Goal: Task Accomplishment & Management: Use online tool/utility

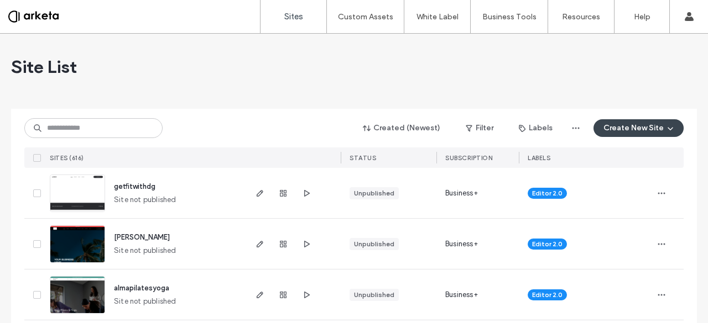
click at [616, 133] on button "Create New Site" at bounding box center [638, 128] width 90 height 18
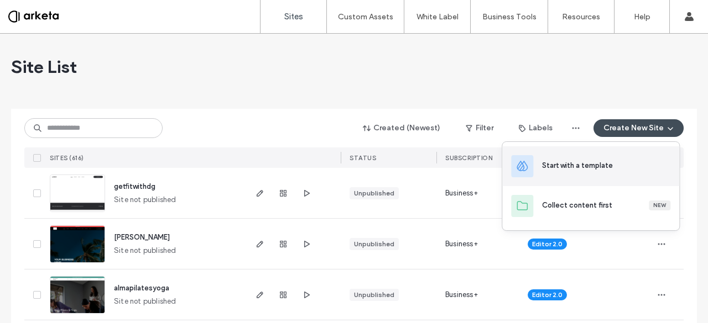
click at [592, 162] on div "Start with a template" at bounding box center [577, 165] width 71 height 11
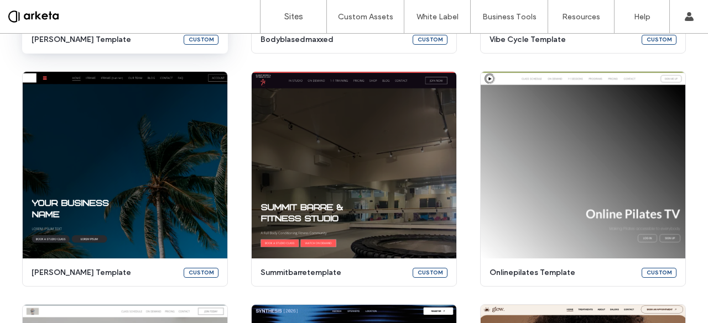
scroll to position [589, 0]
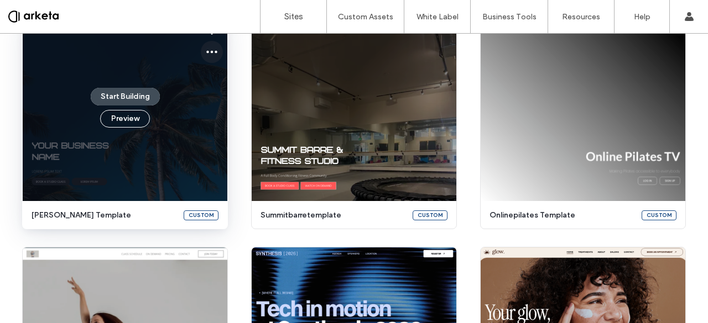
click at [208, 45] on span at bounding box center [211, 52] width 13 height 22
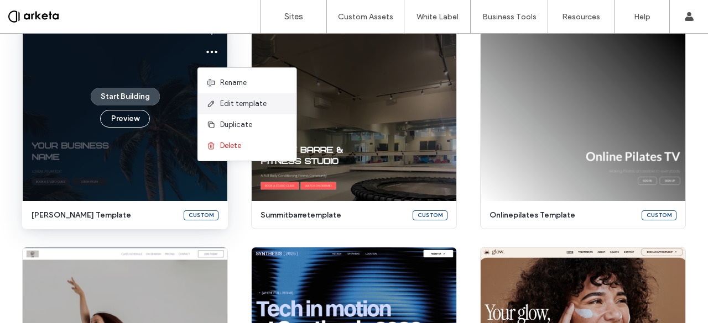
click at [244, 104] on span "Edit template" at bounding box center [243, 103] width 46 height 11
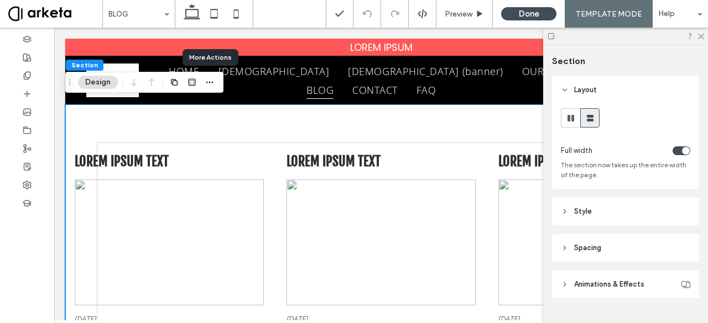
click at [212, 75] on div at bounding box center [209, 82] width 13 height 20
click at [211, 79] on icon "button" at bounding box center [209, 82] width 9 height 9
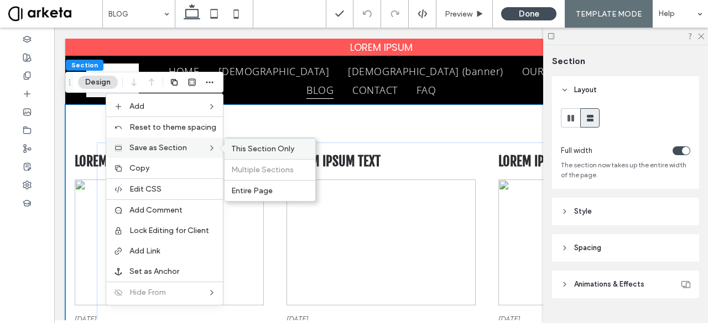
click at [239, 147] on span "This Section Only" at bounding box center [262, 148] width 63 height 9
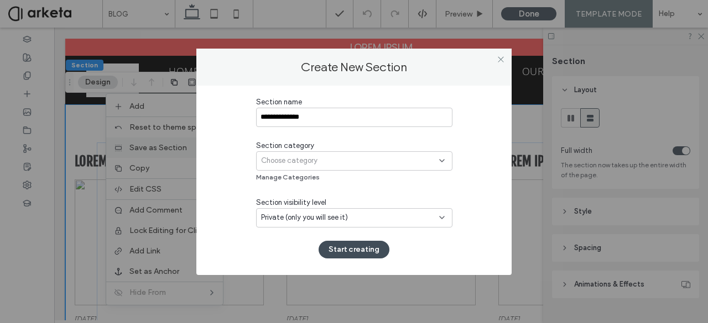
type input "**********"
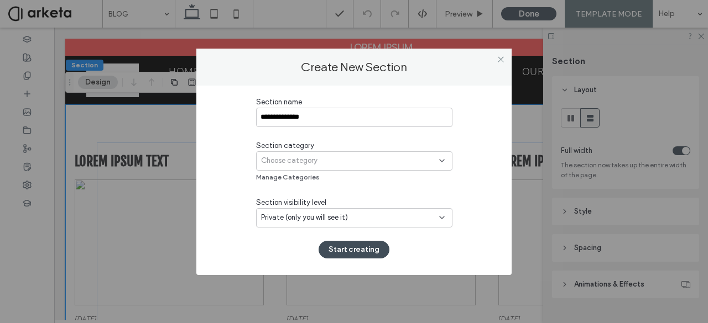
click at [286, 169] on div "Choose category" at bounding box center [354, 160] width 196 height 19
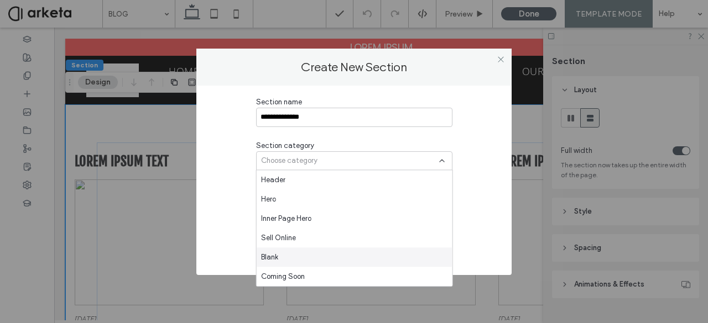
click at [276, 257] on span "Blank" at bounding box center [269, 257] width 17 height 11
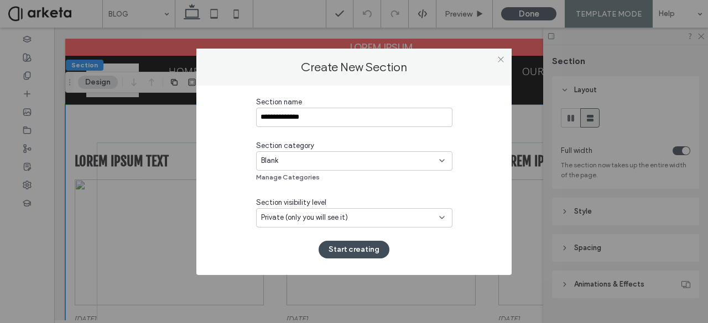
click at [287, 219] on span "Private (only you will see it)" at bounding box center [304, 217] width 87 height 11
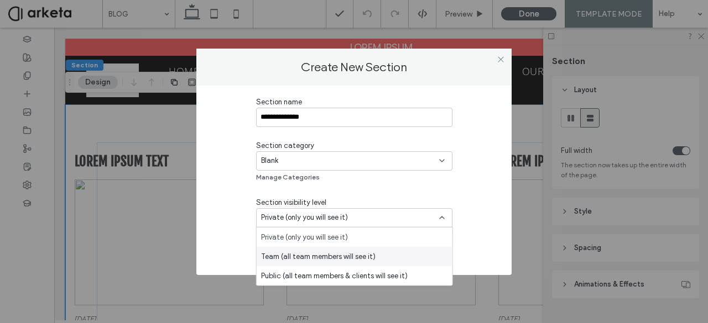
click at [287, 255] on span "Team (all team members will see it)" at bounding box center [318, 256] width 114 height 11
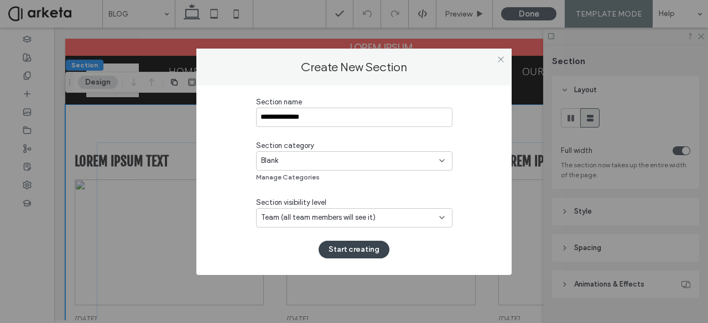
click at [350, 246] on button "Start creating" at bounding box center [353, 250] width 71 height 18
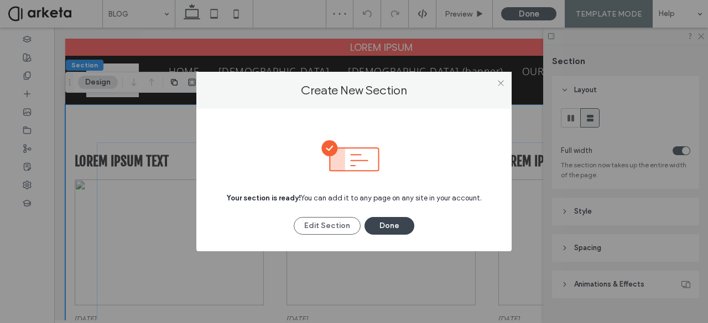
click at [384, 222] on button "Done" at bounding box center [389, 226] width 50 height 18
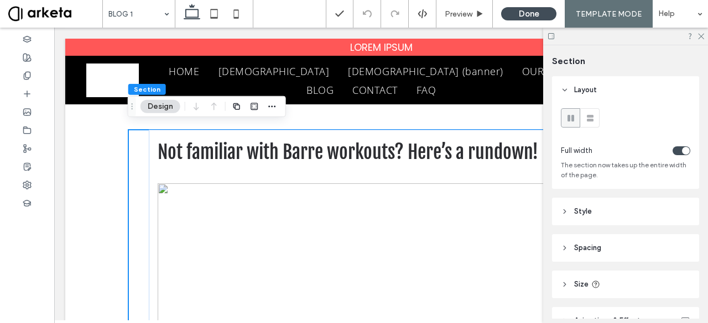
click at [618, 243] on header "Spacing" at bounding box center [625, 248] width 147 height 28
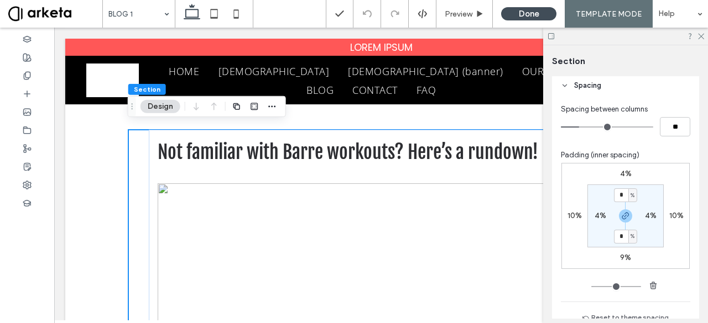
scroll to position [163, 0]
click at [568, 214] on label "10%" at bounding box center [574, 215] width 14 height 9
type input "**"
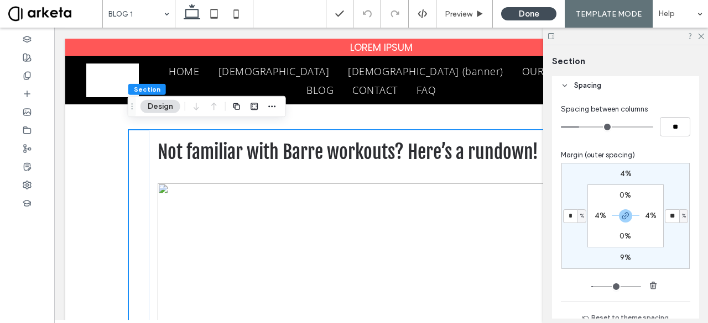
type input "*"
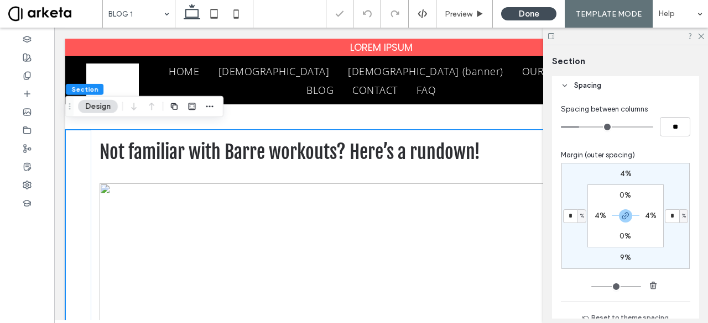
click at [594, 216] on label "4%" at bounding box center [600, 215] width 12 height 9
type input "*"
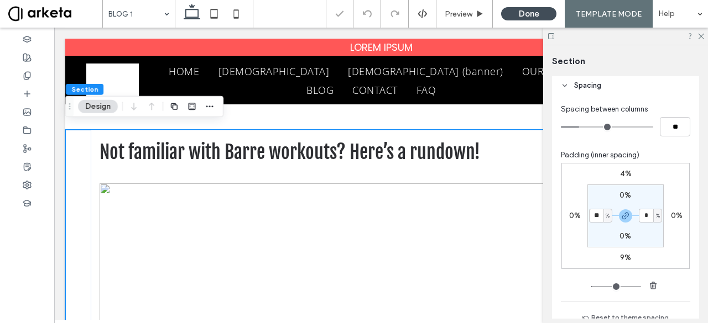
type input "**"
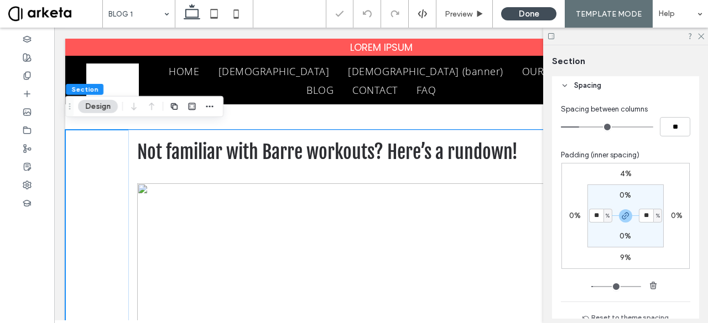
click at [647, 156] on div "Padding (inner spacing)" at bounding box center [625, 155] width 129 height 11
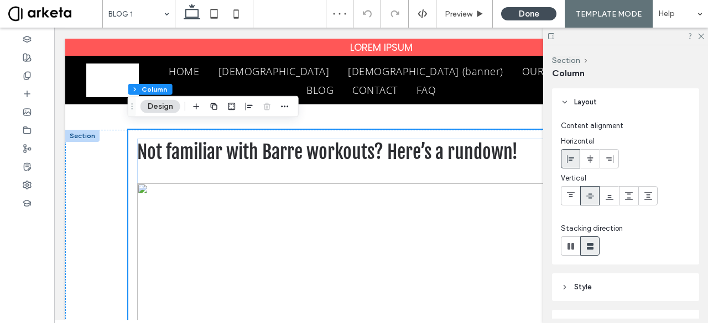
scroll to position [135, 0]
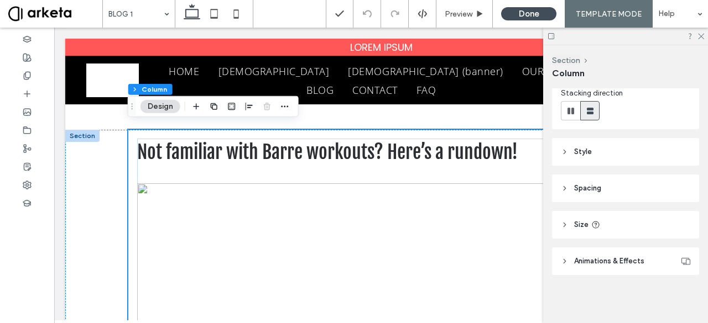
click at [596, 186] on span "Spacing" at bounding box center [587, 188] width 27 height 11
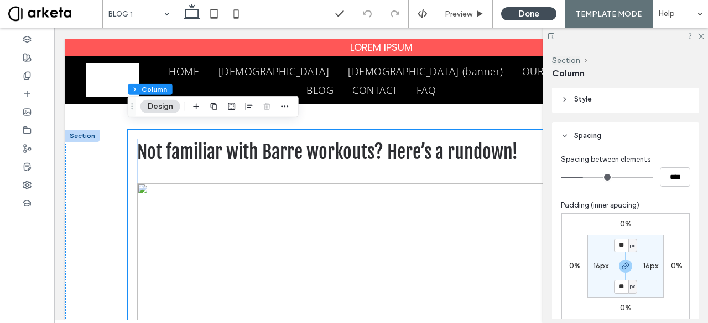
scroll to position [189, 0]
click at [595, 266] on label "16px" at bounding box center [600, 265] width 15 height 9
type input "*"
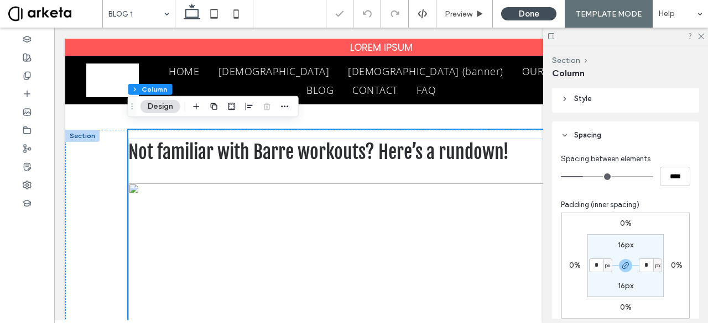
click at [619, 248] on label "16px" at bounding box center [625, 245] width 15 height 9
type input "**"
type input "*"
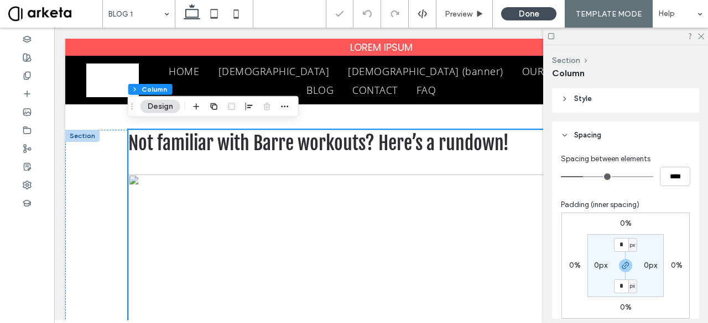
click at [649, 205] on div "Padding (inner spacing)" at bounding box center [625, 205] width 129 height 11
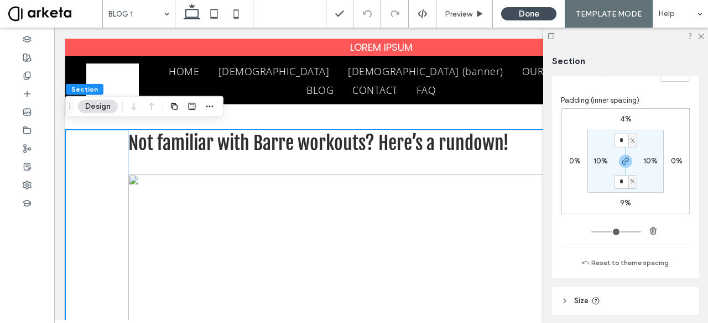
scroll to position [200, 0]
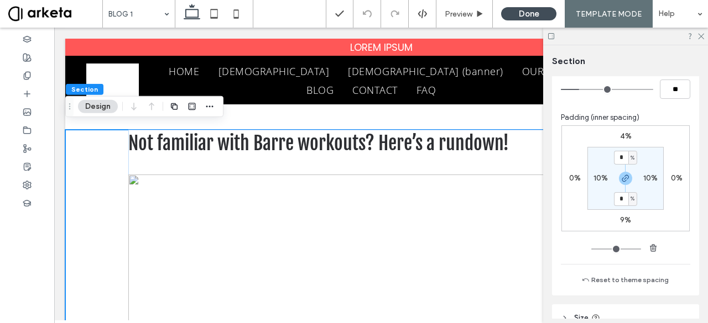
click at [620, 222] on label "9%" at bounding box center [625, 220] width 11 height 9
type input "*"
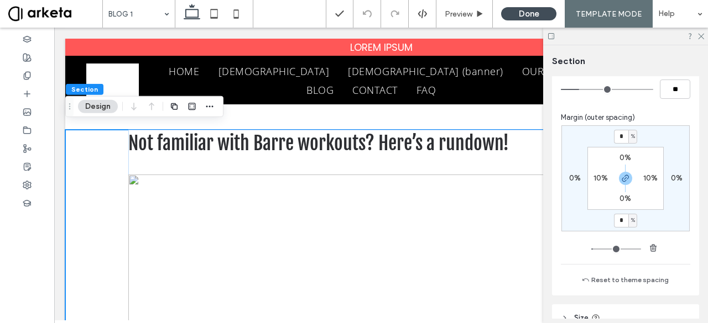
type input "*"
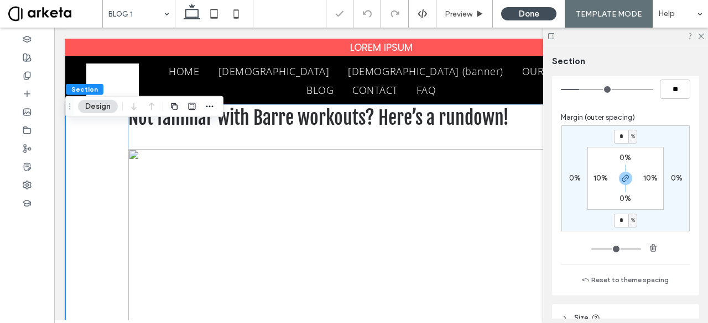
click at [621, 156] on label "0%" at bounding box center [625, 157] width 12 height 9
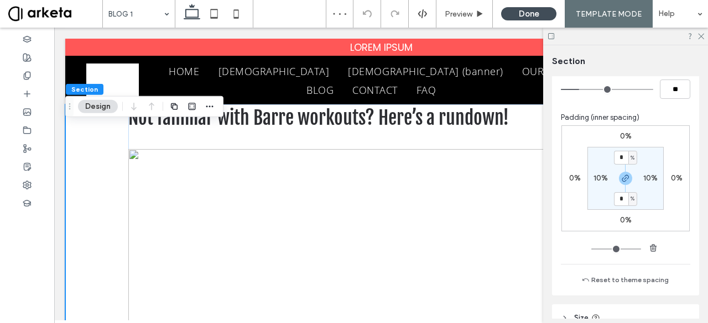
type input "*"
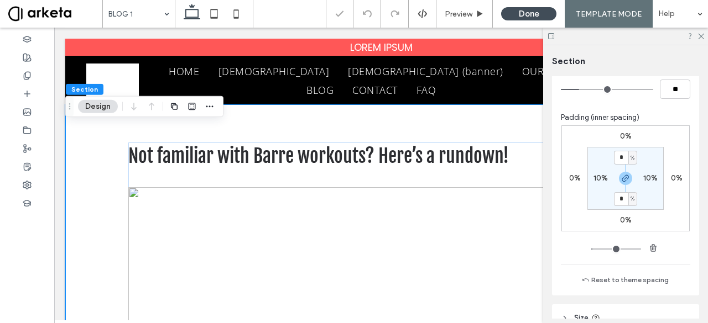
type input "*"
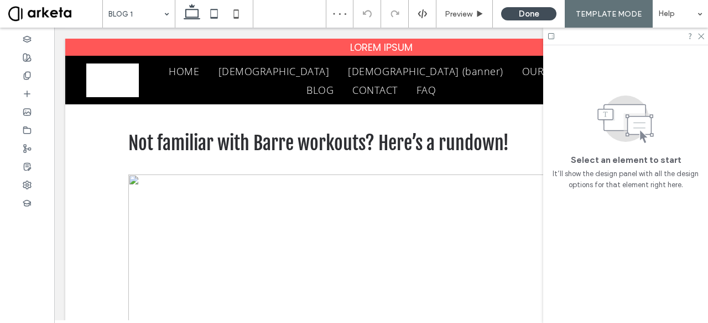
click at [212, 13] on icon at bounding box center [214, 14] width 22 height 22
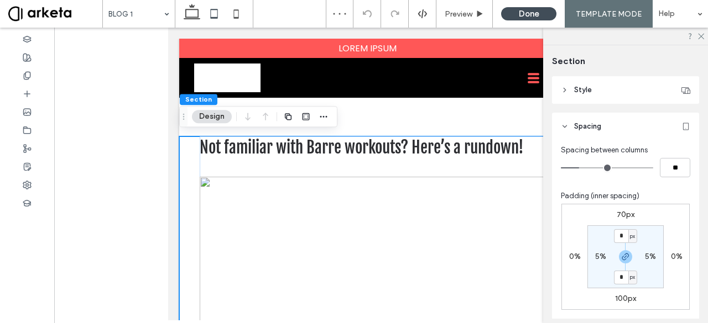
scroll to position [70, 0]
click at [621, 215] on label "70px" at bounding box center [625, 214] width 18 height 9
type input "**"
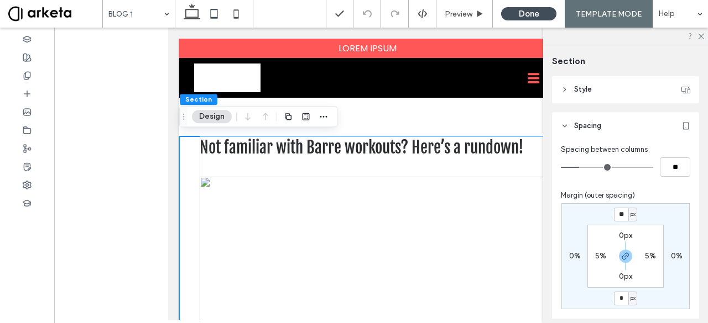
type input "*"
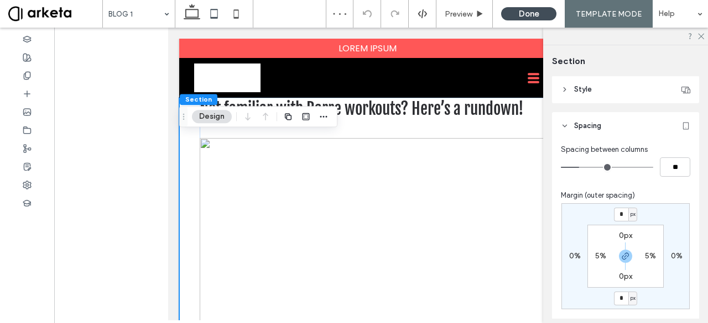
click at [622, 234] on label "0px" at bounding box center [625, 235] width 13 height 9
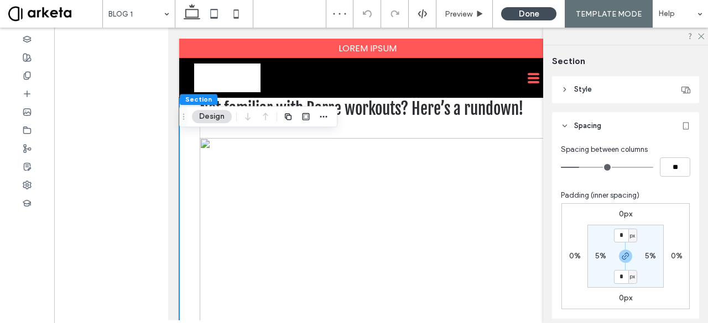
click at [630, 234] on span "px" at bounding box center [632, 236] width 5 height 11
click at [628, 274] on span "%" at bounding box center [626, 271] width 7 height 11
click at [619, 239] on input "*" at bounding box center [621, 236] width 14 height 14
type input "*"
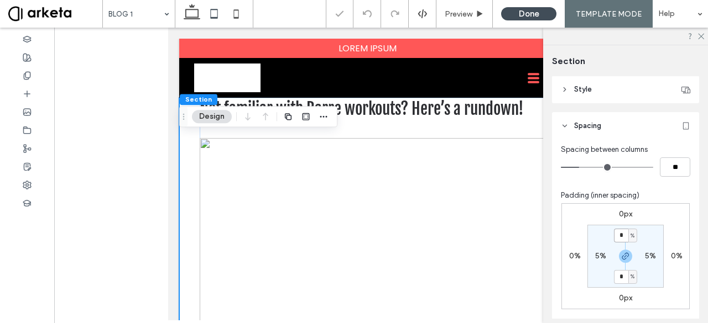
type input "*"
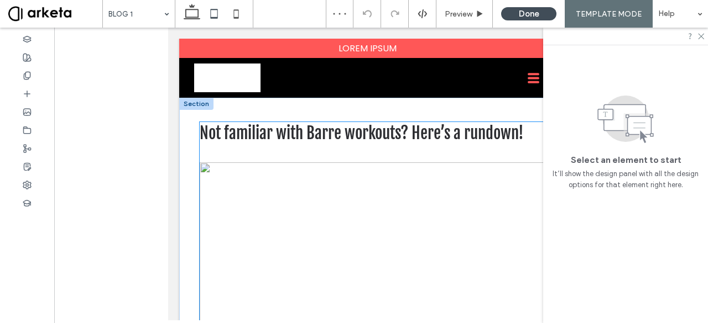
click at [250, 156] on div "Not familiar with Barre workouts? Here’s a rundown! [DATE]" at bounding box center [381, 278] width 363 height 313
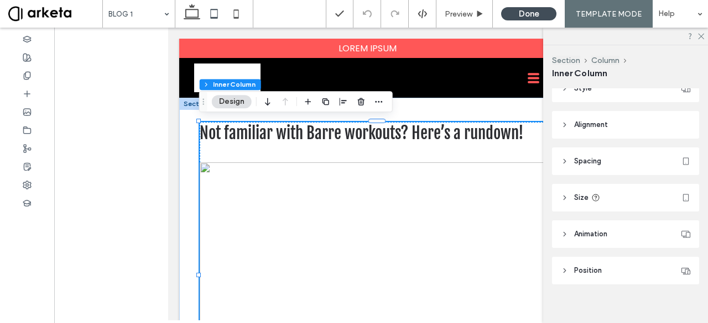
scroll to position [208, 0]
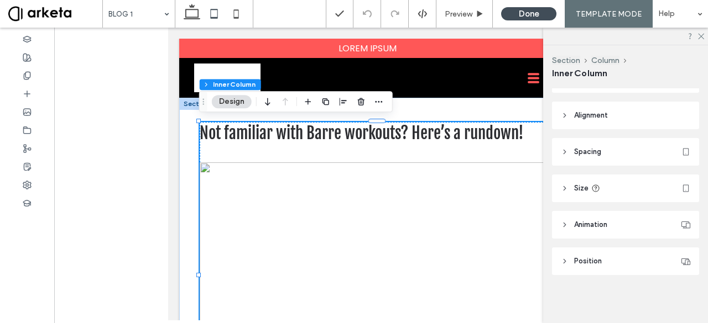
click at [603, 54] on div "Section Column Inner Column" at bounding box center [625, 66] width 147 height 43
click at [235, 8] on icon at bounding box center [236, 14] width 22 height 22
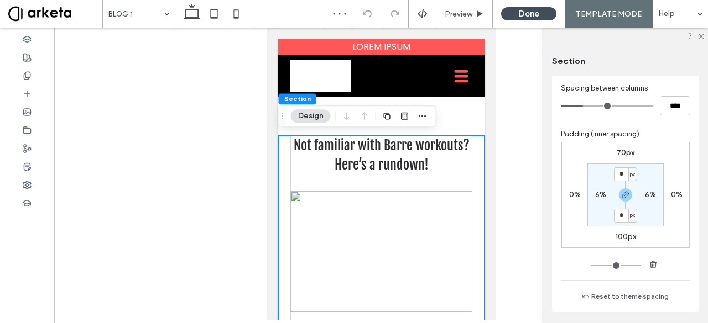
scroll to position [132, 0]
click at [619, 155] on label "70px" at bounding box center [625, 152] width 18 height 9
type input "**"
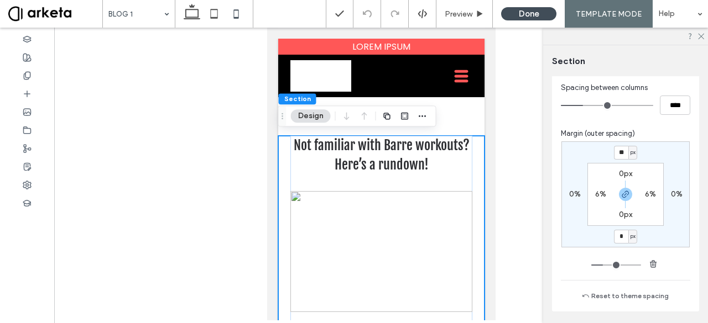
type input "*"
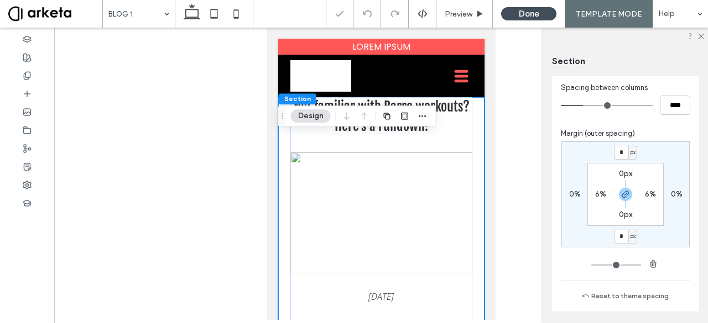
click at [619, 174] on label "0px" at bounding box center [625, 173] width 13 height 9
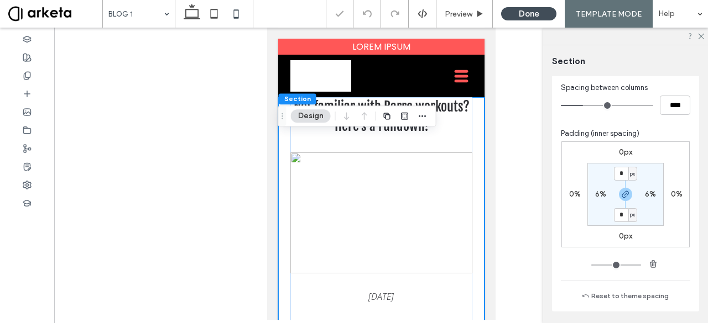
click at [630, 174] on span "px" at bounding box center [632, 174] width 5 height 11
click at [628, 210] on span "%" at bounding box center [626, 209] width 7 height 11
click at [616, 172] on input "*" at bounding box center [621, 174] width 14 height 14
type input "*"
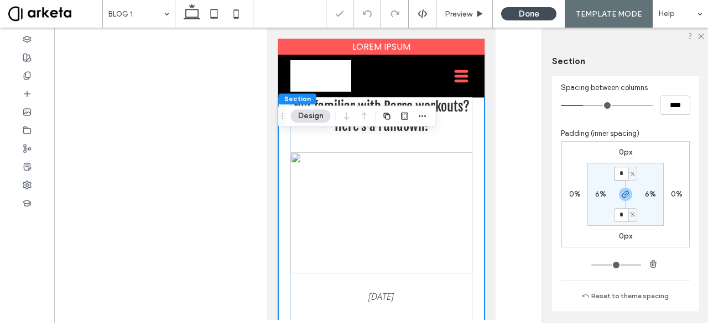
type input "*"
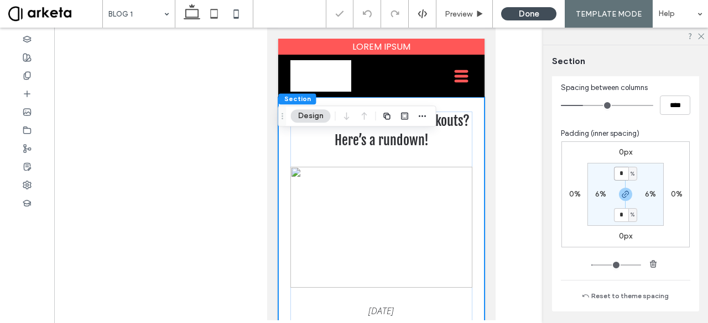
type input "*"
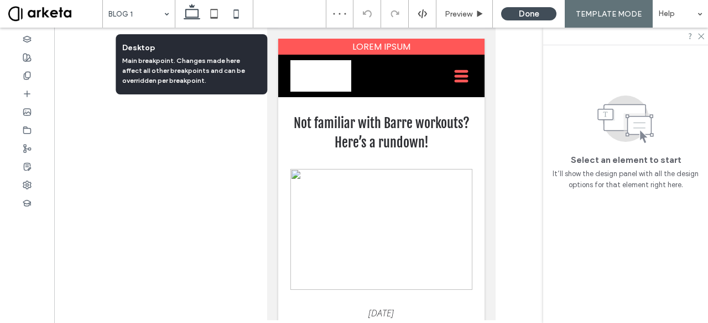
click at [185, 14] on use at bounding box center [192, 11] width 17 height 15
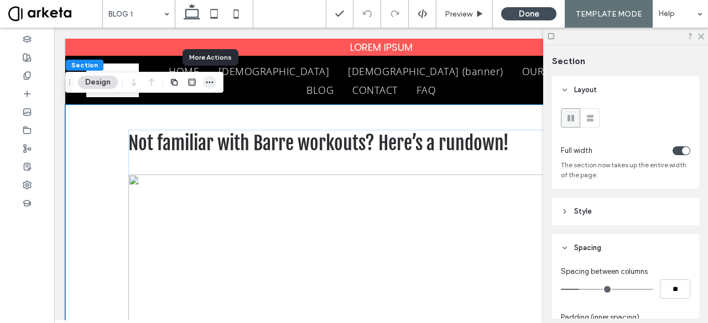
click at [207, 79] on icon "button" at bounding box center [209, 82] width 9 height 9
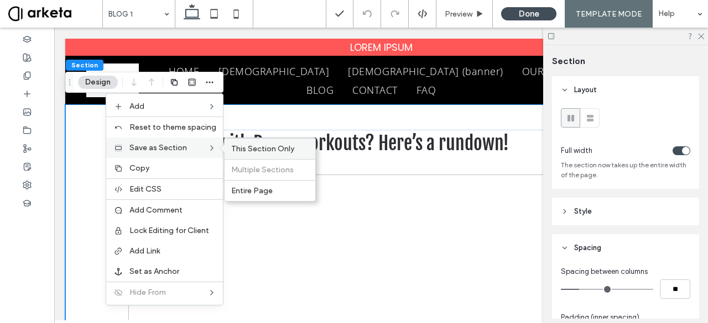
click at [254, 149] on span "This Section Only" at bounding box center [262, 148] width 63 height 9
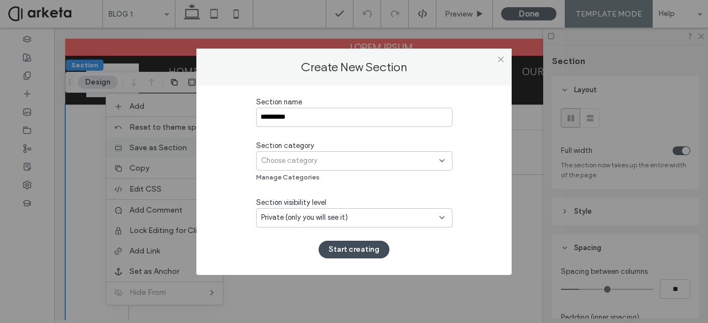
type input "*********"
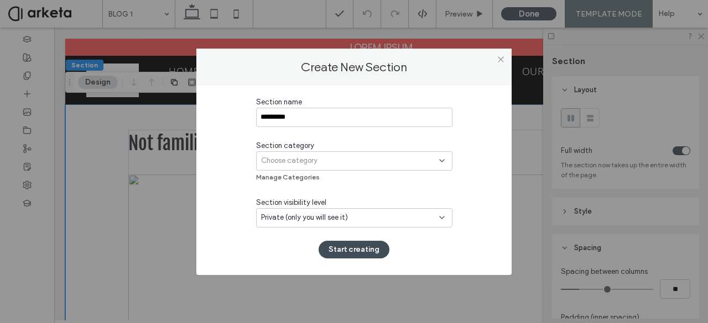
click at [300, 162] on span "Choose category" at bounding box center [289, 160] width 56 height 11
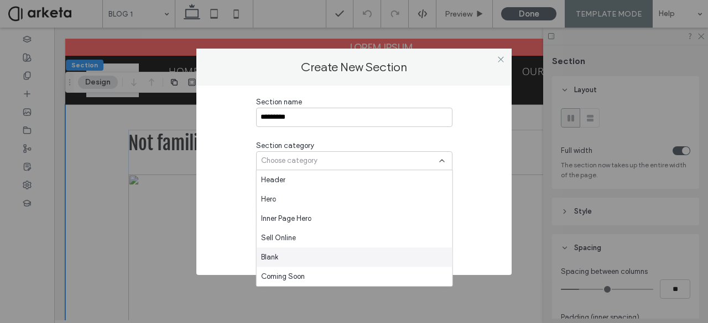
click at [281, 254] on div "Blank" at bounding box center [355, 257] width 196 height 19
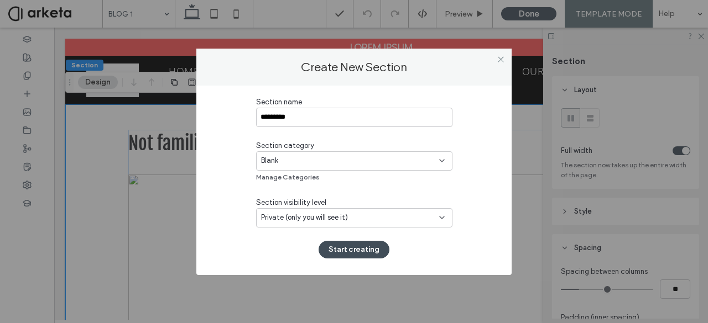
click at [287, 223] on span "Private (only you will see it)" at bounding box center [304, 217] width 87 height 11
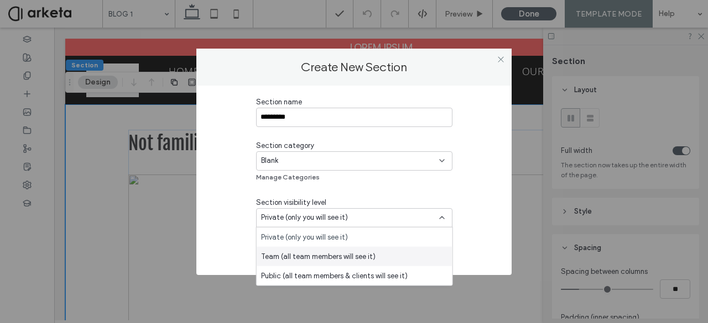
click at [296, 256] on span "Team (all team members will see it)" at bounding box center [318, 256] width 114 height 11
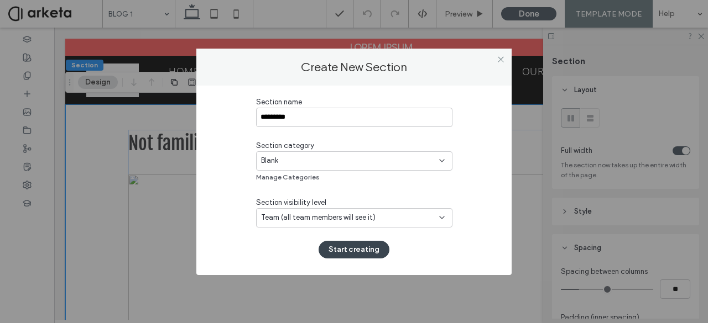
click at [352, 241] on button "Start creating" at bounding box center [353, 250] width 71 height 18
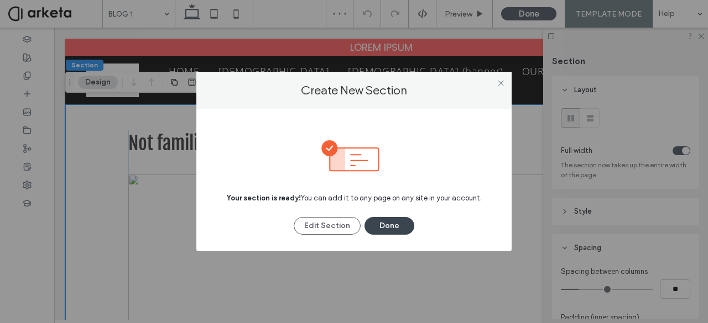
click at [398, 223] on button "Done" at bounding box center [389, 226] width 50 height 18
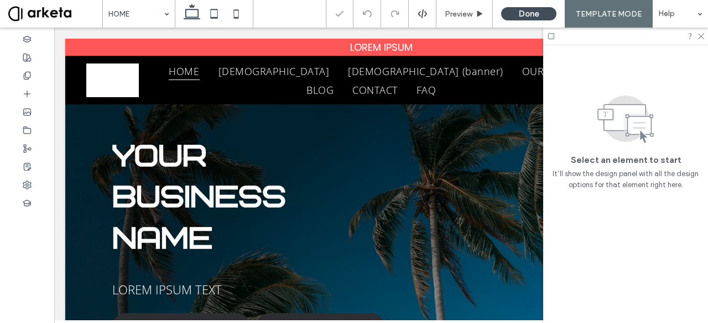
click at [214, 14] on icon at bounding box center [214, 14] width 22 height 22
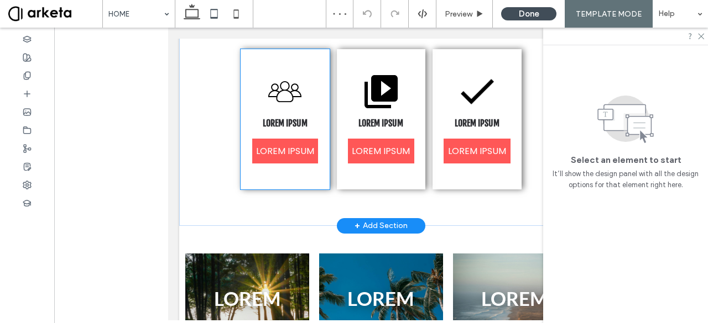
scroll to position [567, 0]
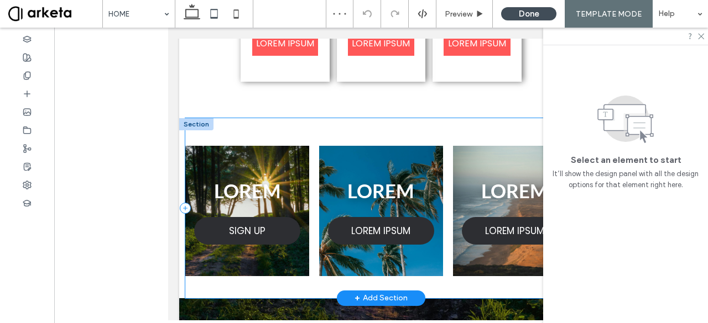
click at [311, 221] on div "LOREM SIGN UP LOREM LOREM IPSUM LOREM LOREM IPSUM" at bounding box center [380, 208] width 391 height 180
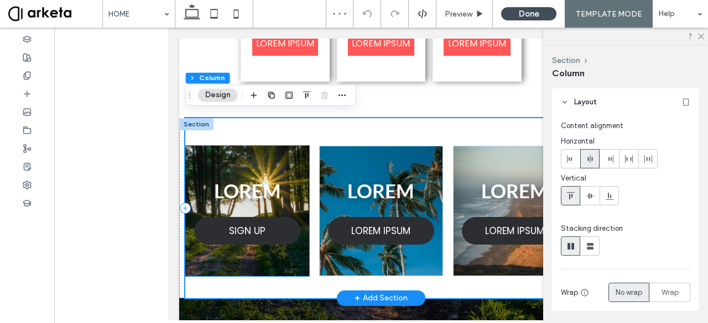
click at [296, 218] on div "SIGN UP" at bounding box center [247, 231] width 106 height 28
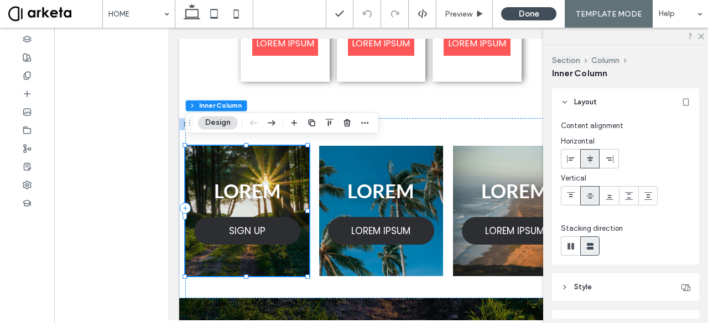
scroll to position [208, 0]
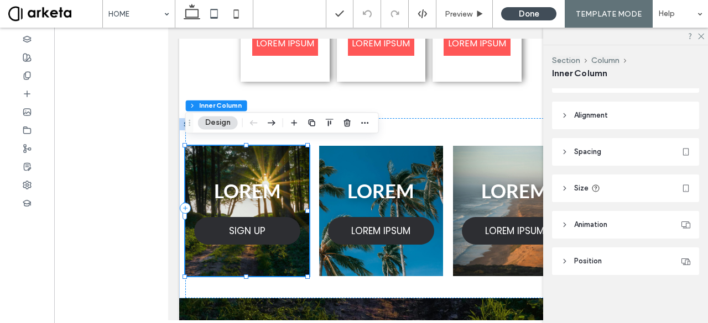
click at [612, 156] on header "Spacing" at bounding box center [625, 152] width 147 height 28
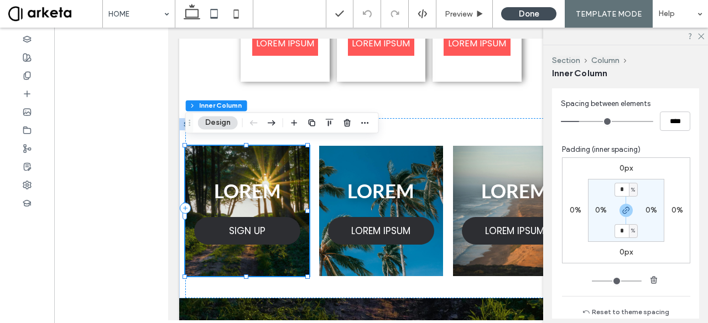
scroll to position [281, 0]
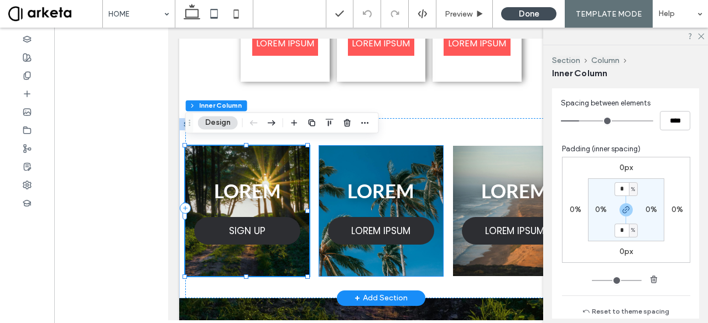
click at [342, 180] on p "LOREM" at bounding box center [381, 191] width 124 height 29
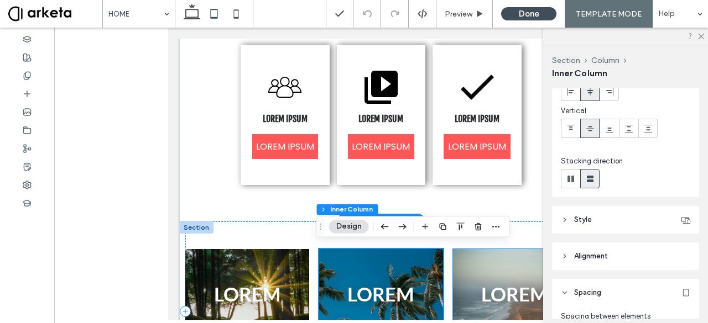
scroll to position [463, 0]
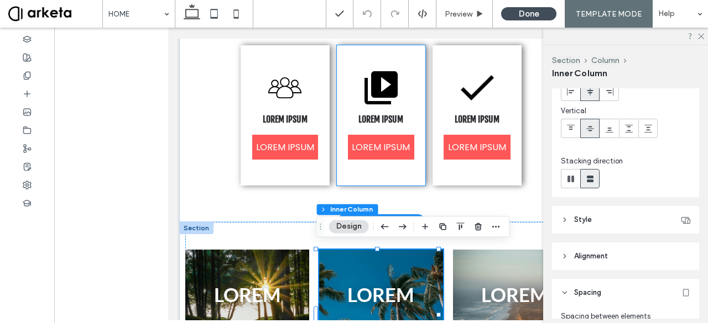
click at [387, 124] on div "LOREM IPSUM LOREM IPSUM" at bounding box center [381, 115] width 88 height 140
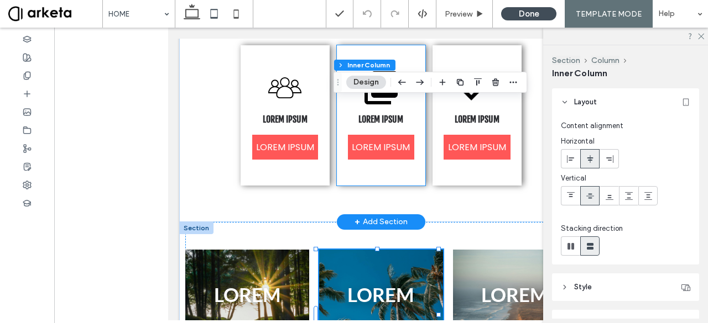
type input "*"
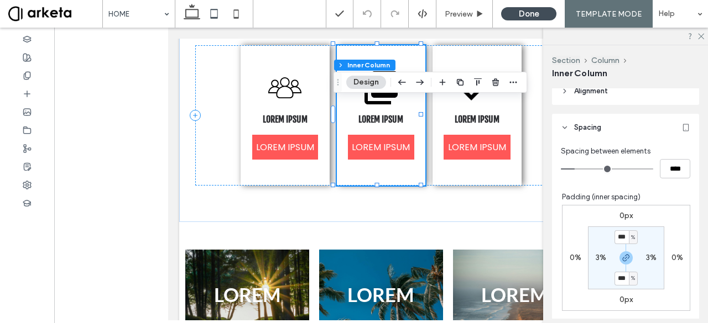
scroll to position [233, 0]
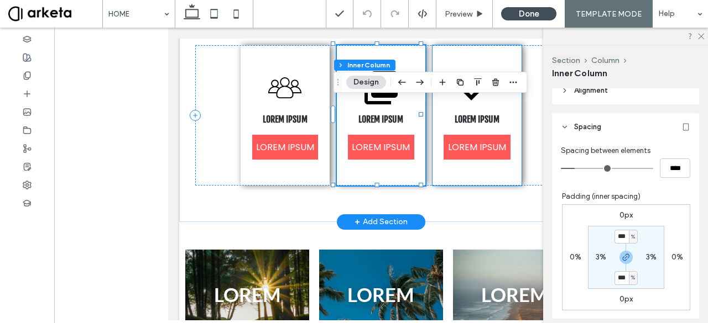
click at [488, 137] on link "LOREM IPSUM" at bounding box center [476, 147] width 66 height 25
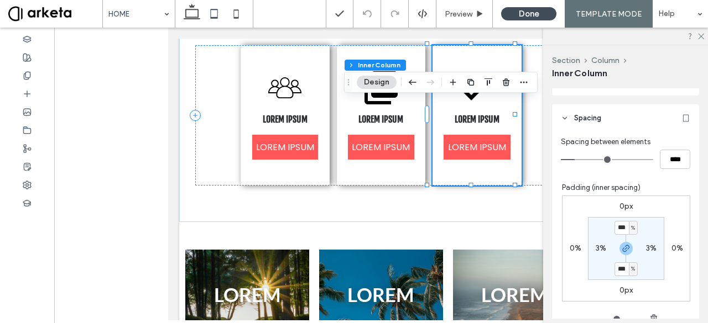
scroll to position [244, 0]
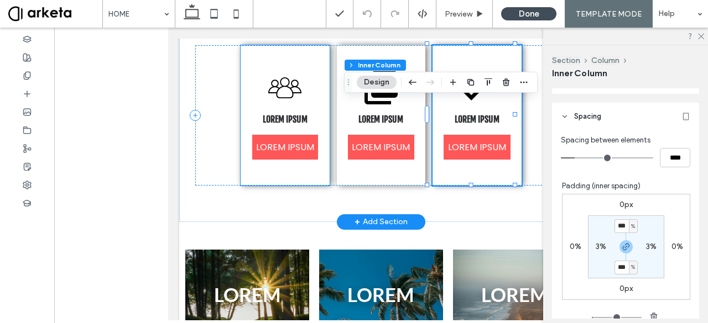
click at [271, 119] on strong "LOREM IPSUM" at bounding box center [285, 119] width 45 height 11
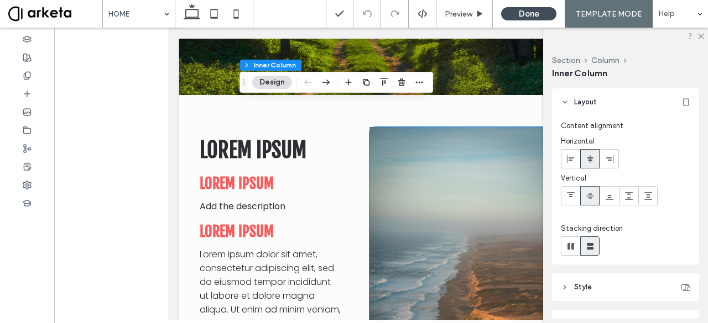
scroll to position [976, 0]
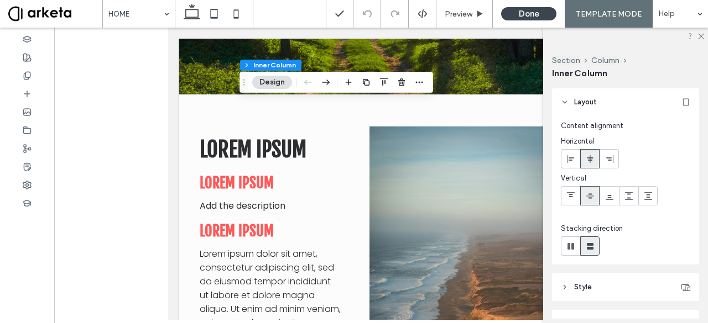
click at [512, 9] on button "Done" at bounding box center [528, 13] width 55 height 13
